Goal: Task Accomplishment & Management: Use online tool/utility

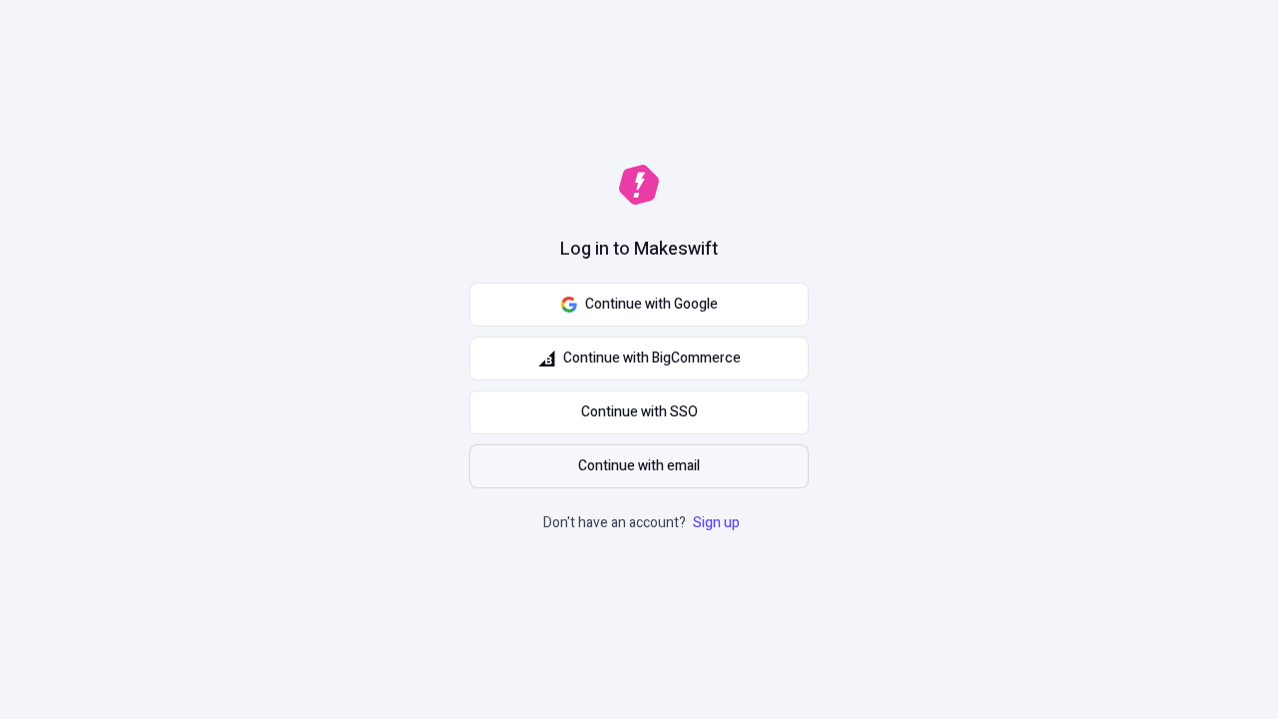
click at [639, 466] on span "Continue with email" at bounding box center [639, 466] width 122 height 22
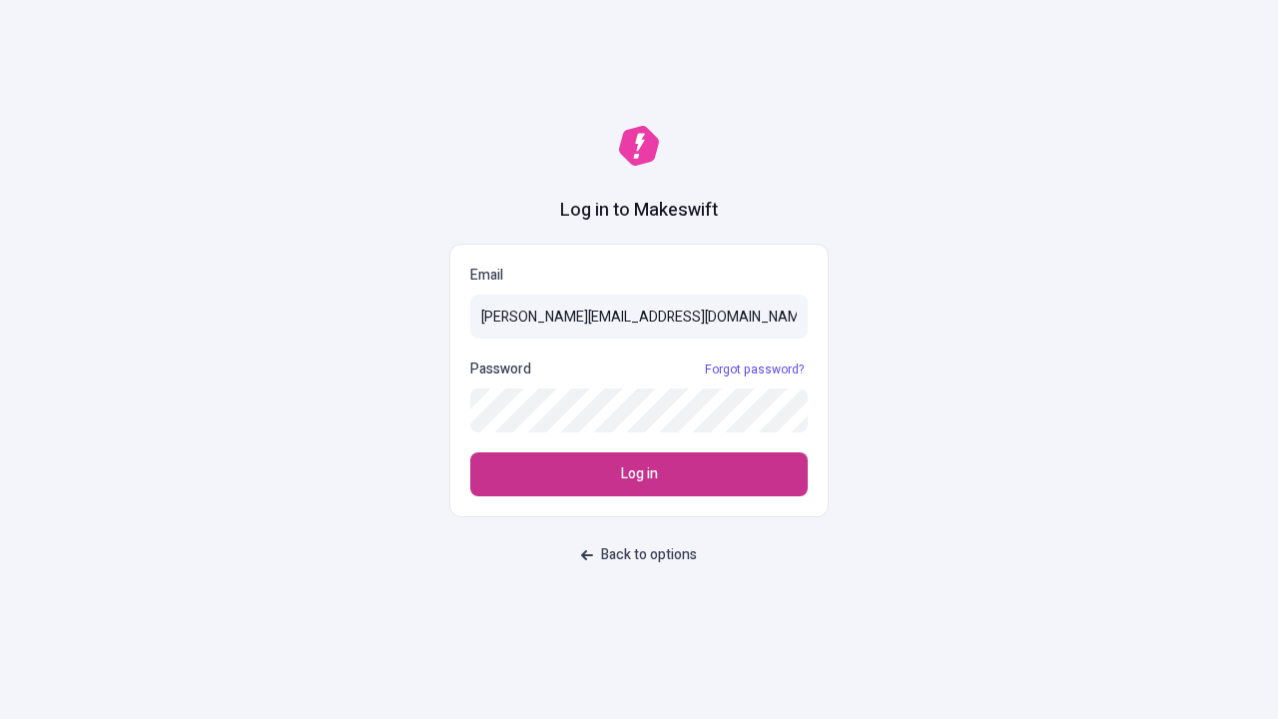
click at [639, 474] on span "Log in" at bounding box center [639, 474] width 37 height 22
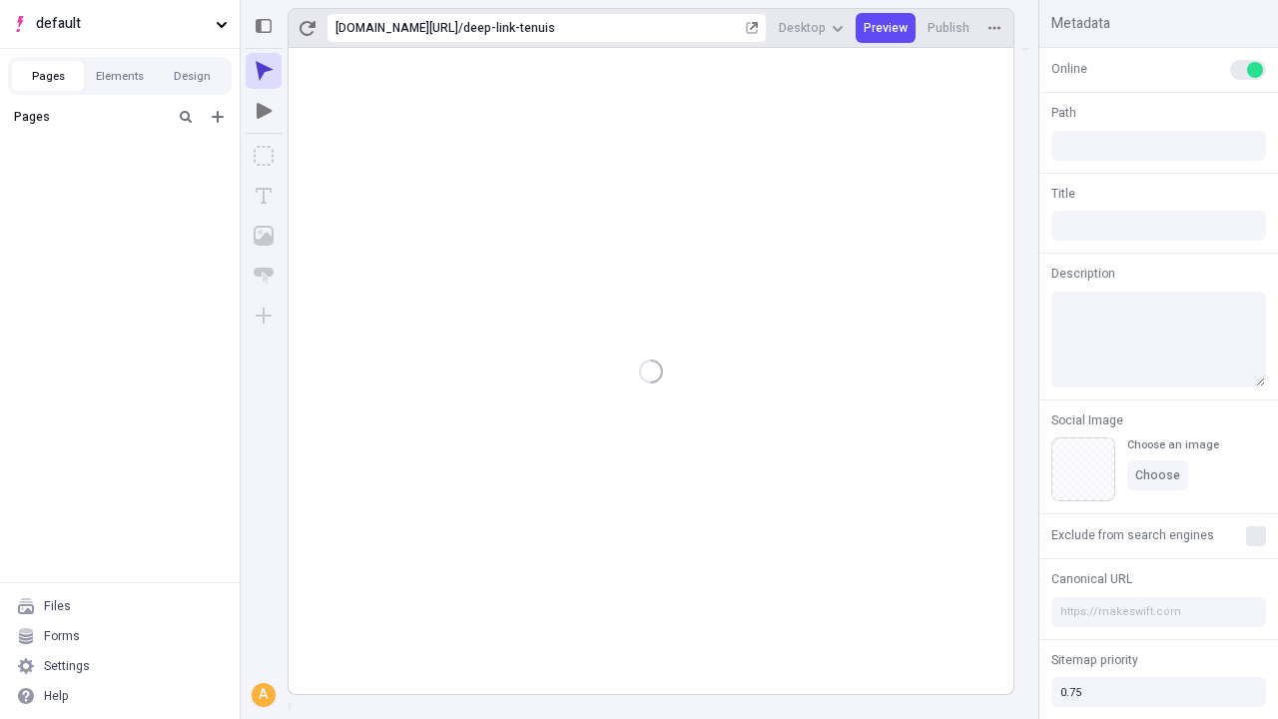
type input "/deep-link-tenuis"
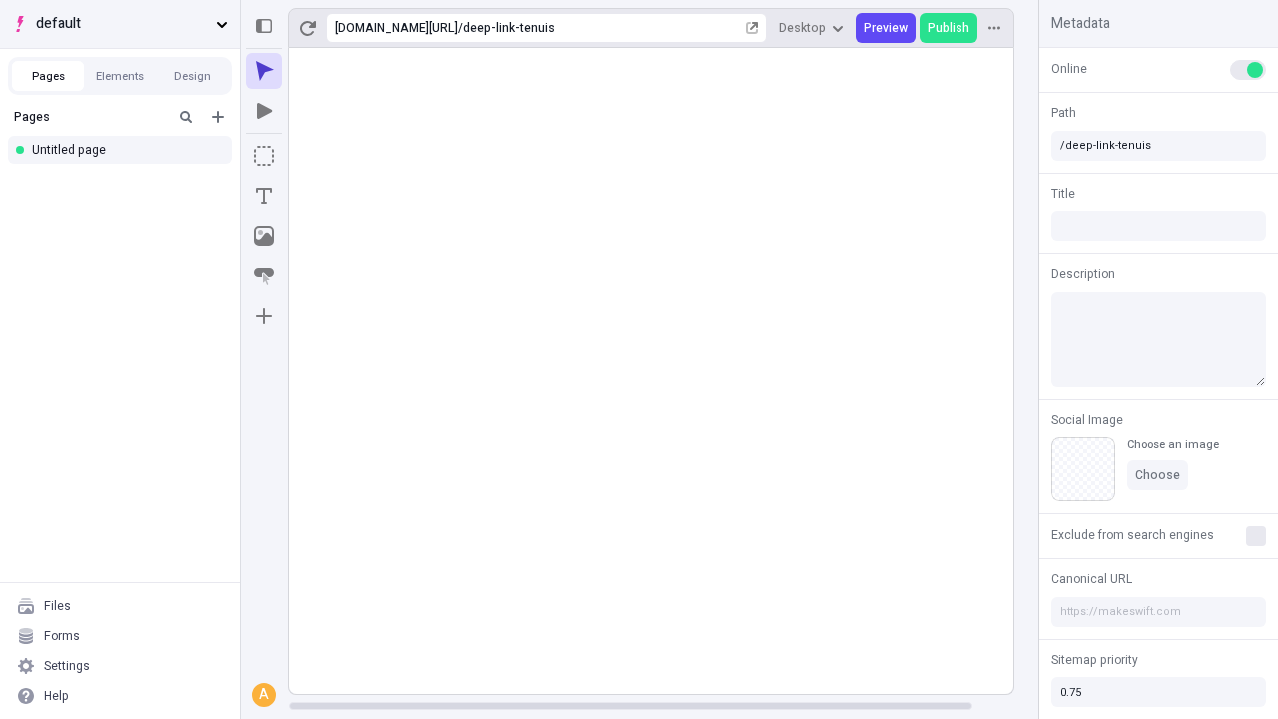
click at [120, 24] on span "default" at bounding box center [122, 24] width 172 height 22
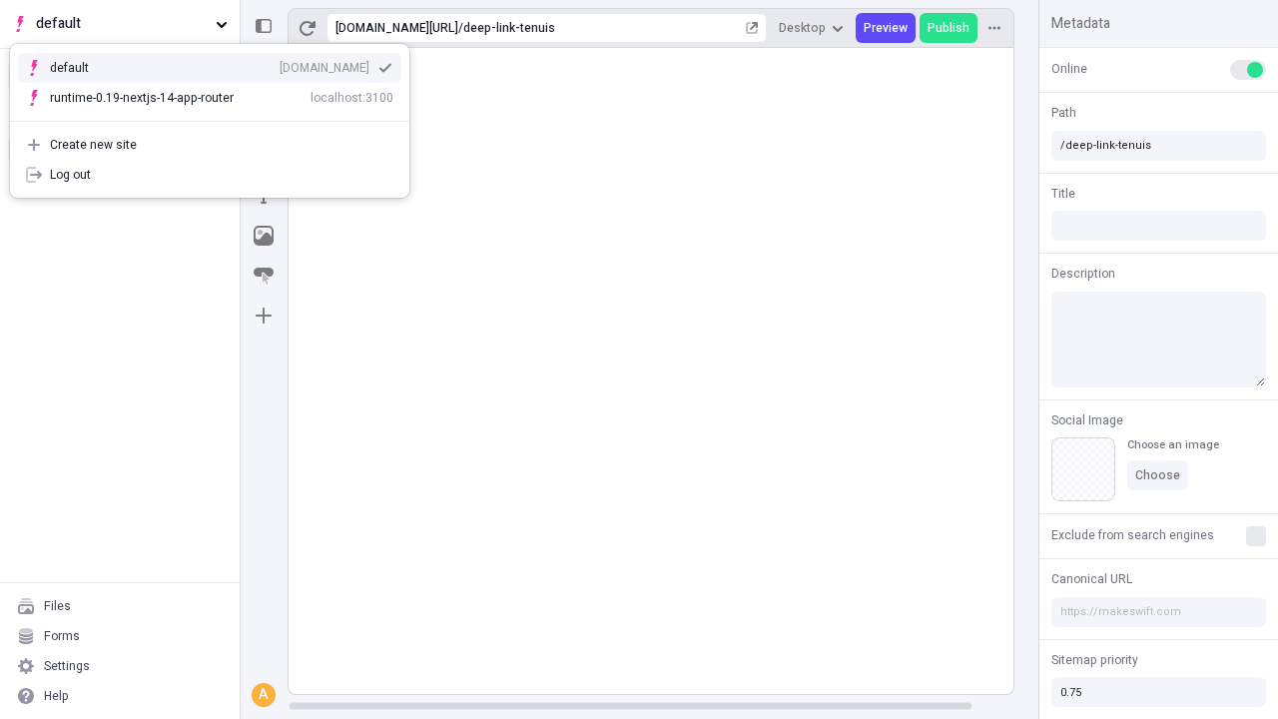
click at [280, 64] on div "qee9k4dy7d.staging.makeswift.site" at bounding box center [325, 68] width 90 height 16
click at [218, 117] on icon "Add new" at bounding box center [218, 117] width 12 height 12
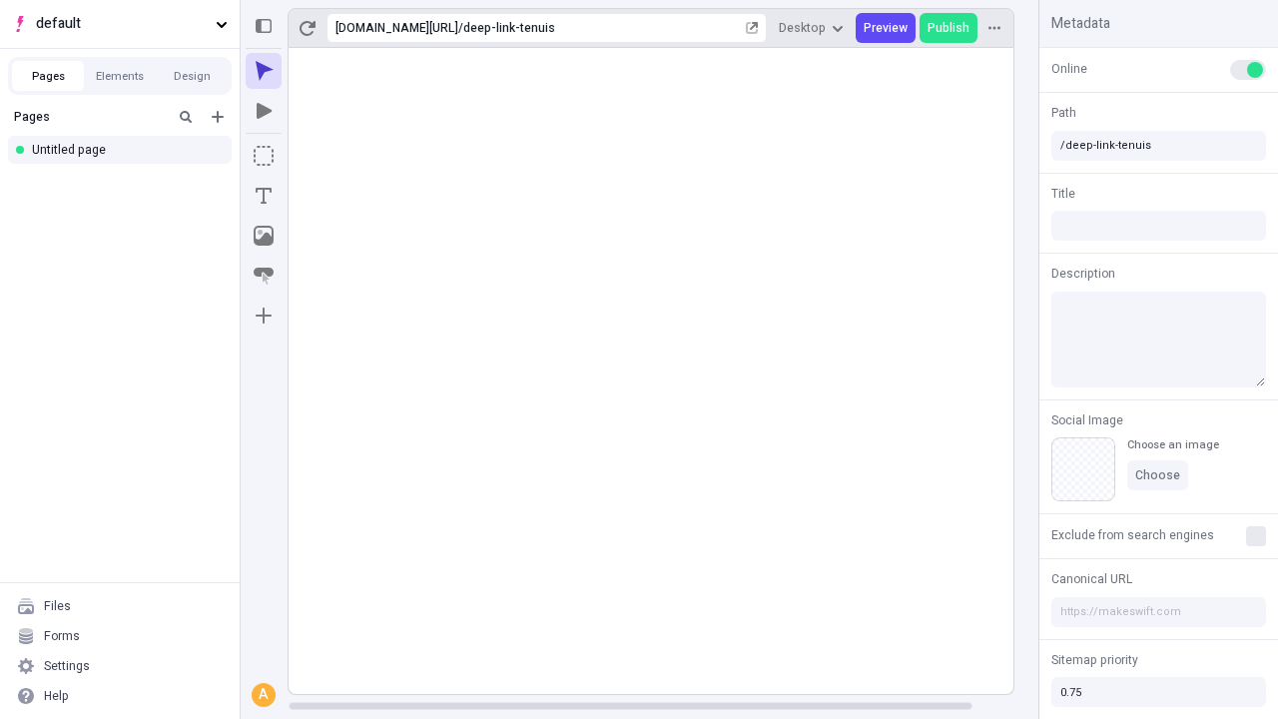
click at [126, 182] on div "Blank page" at bounding box center [126, 183] width 192 height 30
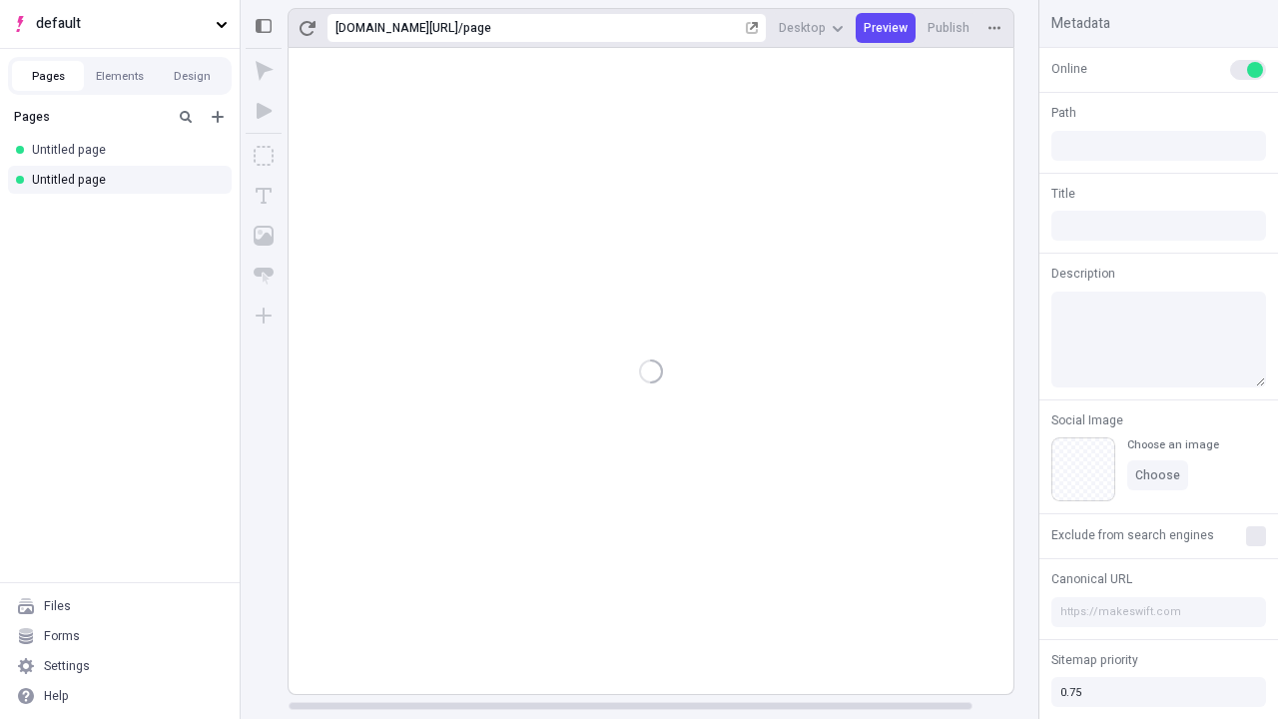
type input "/page"
